Goal: Task Accomplishment & Management: Complete application form

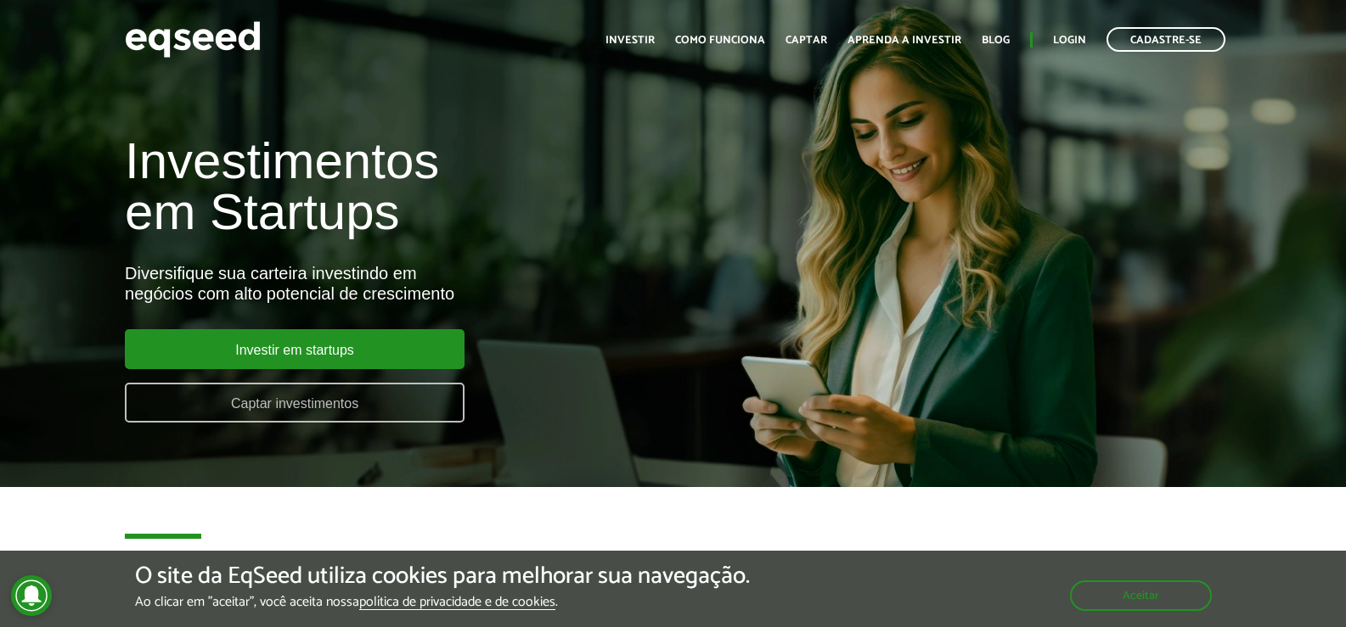
click at [345, 415] on link "Captar investimentos" at bounding box center [295, 403] width 340 height 40
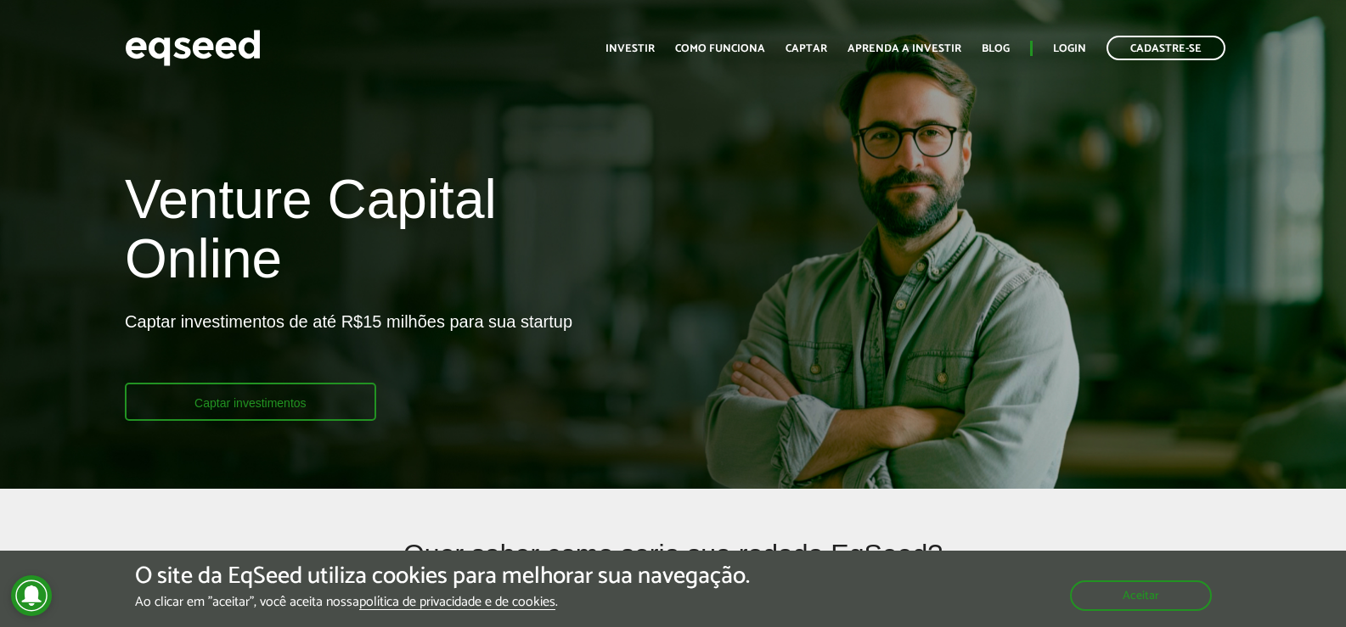
click at [244, 402] on link "Captar investimentos" at bounding box center [250, 402] width 251 height 38
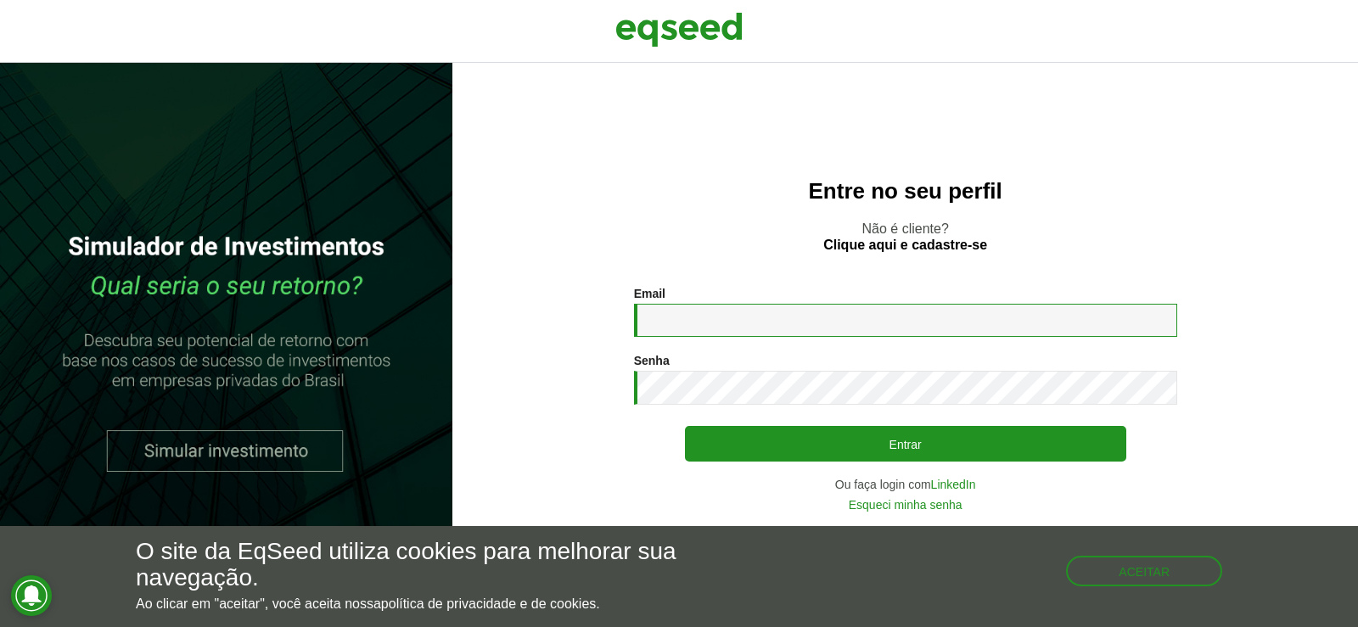
click at [688, 317] on input "Email *" at bounding box center [905, 320] width 543 height 33
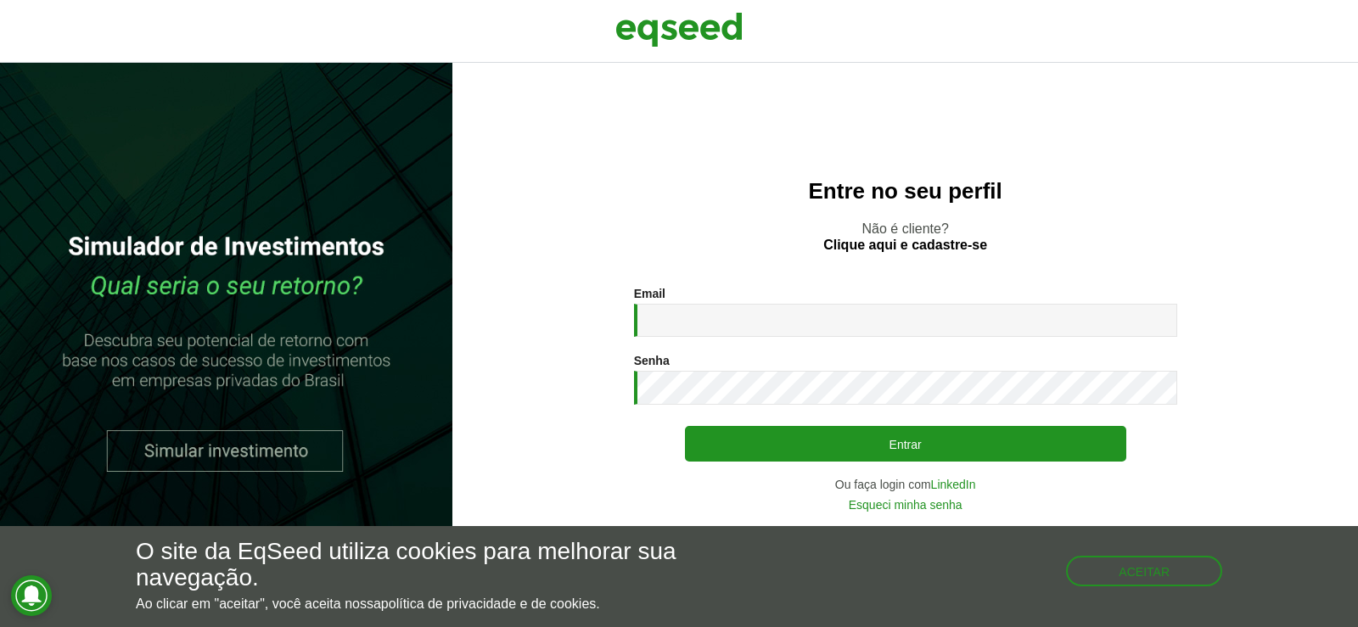
click at [610, 317] on section "Email * Digite seu endereço de e-mail. Senha * Digite a senha que será usada em…" at bounding box center [905, 399] width 838 height 224
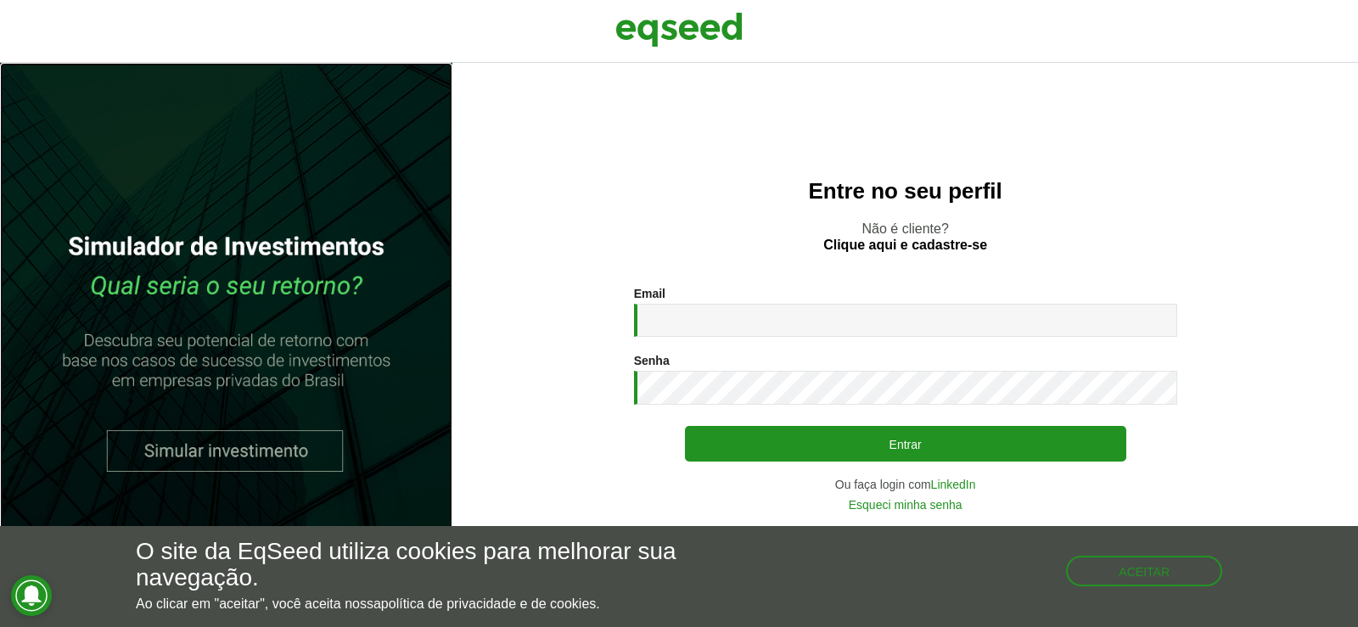
click at [291, 448] on link at bounding box center [226, 345] width 452 height 565
